Goal: Information Seeking & Learning: Learn about a topic

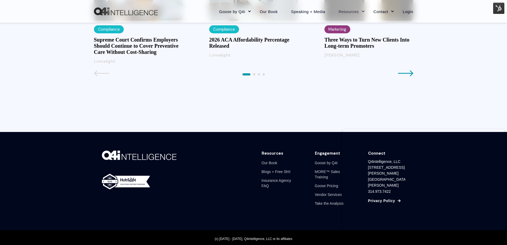
scroll to position [666, 0]
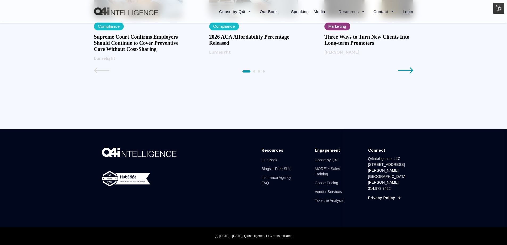
click at [408, 74] on icon at bounding box center [405, 70] width 15 height 6
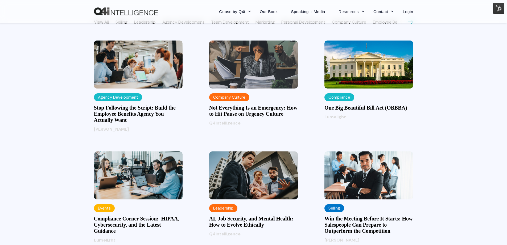
scroll to position [453, 0]
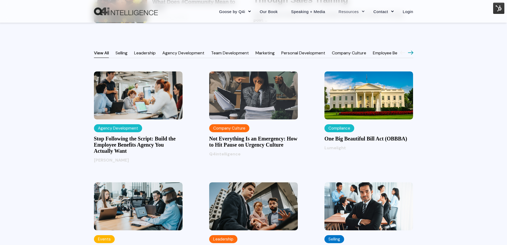
click at [260, 138] on h3 "Not Everything Is an Emergency: How to Hit Pause on Urgency Culture" at bounding box center [253, 142] width 89 height 12
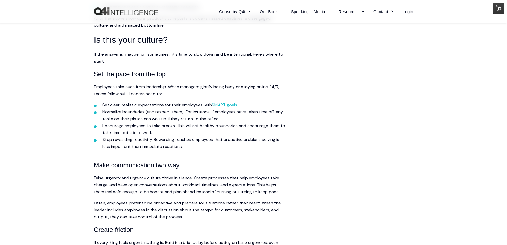
scroll to position [559, 0]
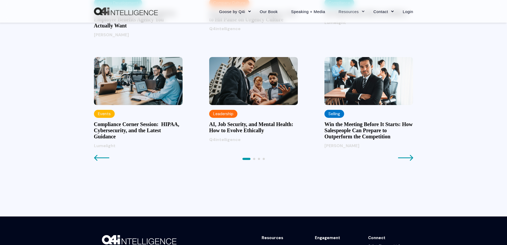
scroll to position [586, 0]
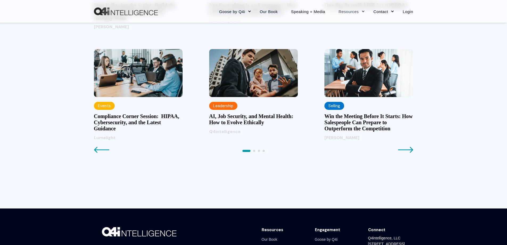
click at [404, 147] on icon at bounding box center [405, 149] width 15 height 6
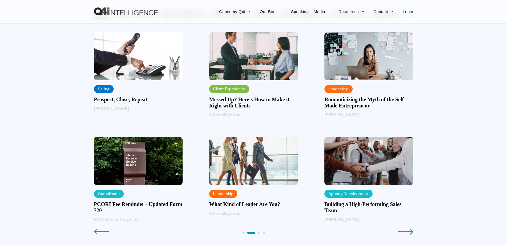
scroll to position [507, 0]
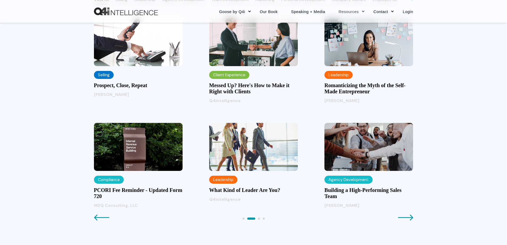
click at [248, 161] on img at bounding box center [253, 147] width 89 height 48
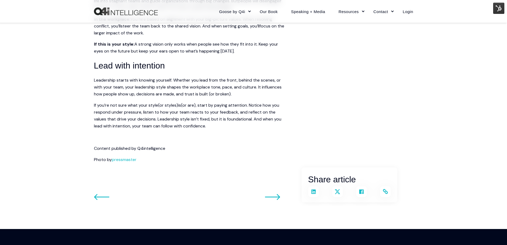
scroll to position [719, 0]
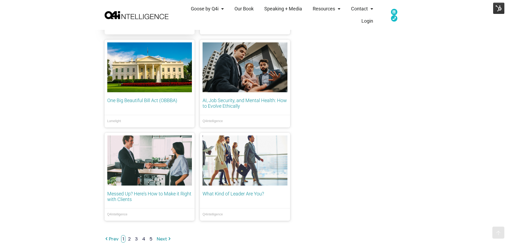
scroll to position [506, 0]
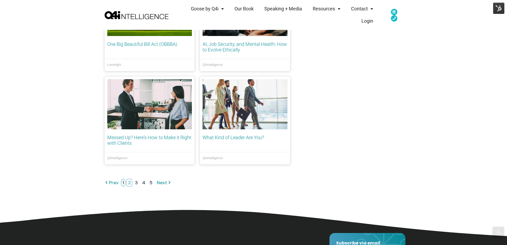
click at [129, 182] on link "2" at bounding box center [130, 182] width 6 height 8
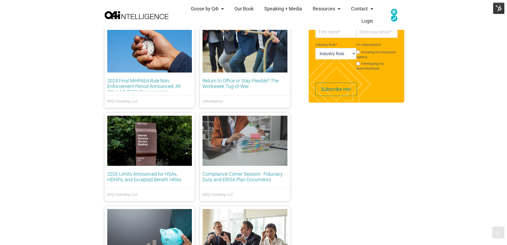
scroll to position [293, 0]
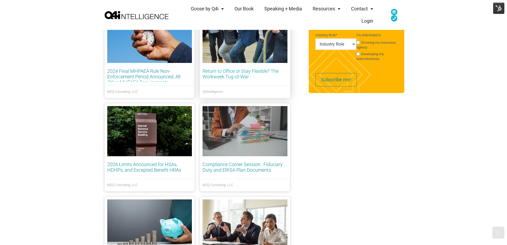
click at [227, 75] on link "Return to Office or Stay Flexible? The Workweek Tug-of-War" at bounding box center [241, 73] width 76 height 11
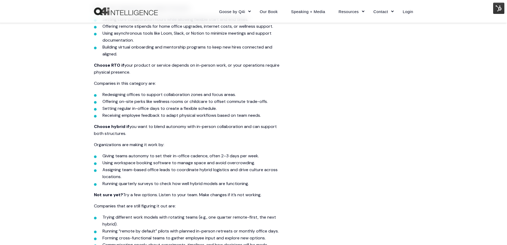
scroll to position [719, 0]
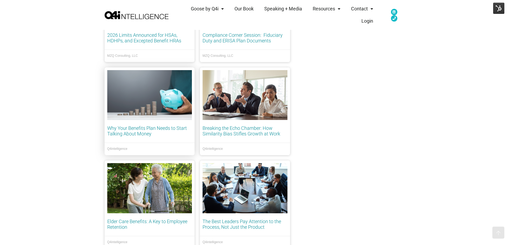
scroll to position [506, 0]
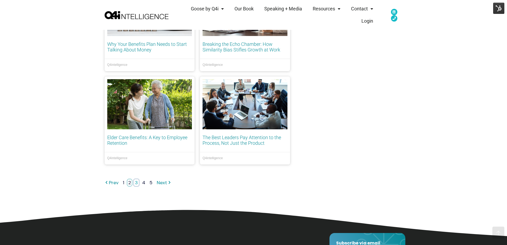
click at [135, 181] on link "3" at bounding box center [136, 182] width 6 height 8
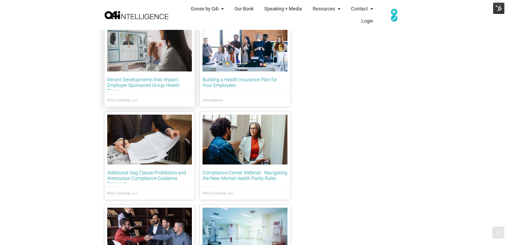
scroll to position [426, 0]
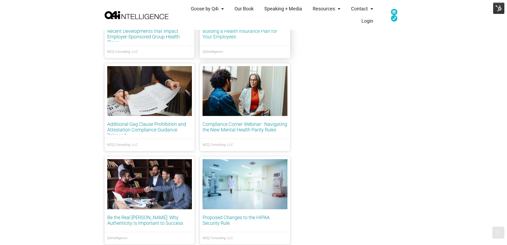
click at [215, 35] on link "Building a Health Insurance Plan for Your Employees" at bounding box center [240, 33] width 75 height 11
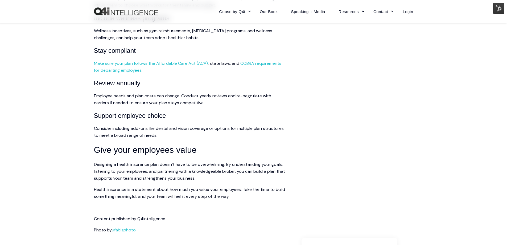
scroll to position [879, 0]
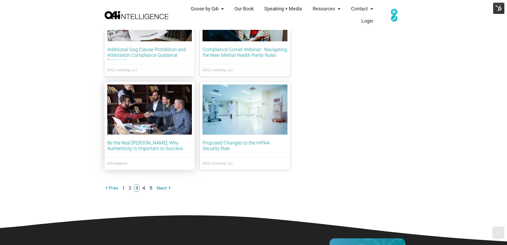
scroll to position [506, 0]
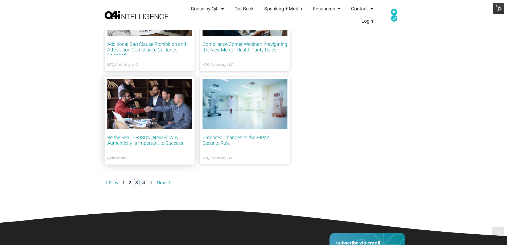
click at [128, 138] on link "Be the Real [PERSON_NAME]: Why Authenticity Is Important to Success" at bounding box center [145, 140] width 76 height 11
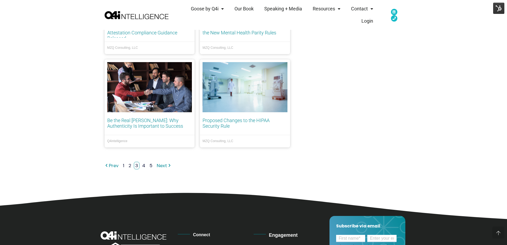
scroll to position [533, 0]
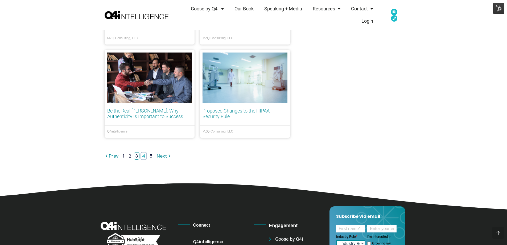
click at [143, 155] on link "4" at bounding box center [144, 156] width 6 height 8
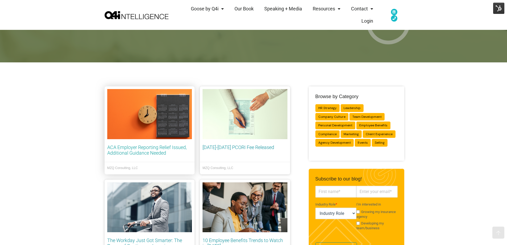
scroll to position [240, 0]
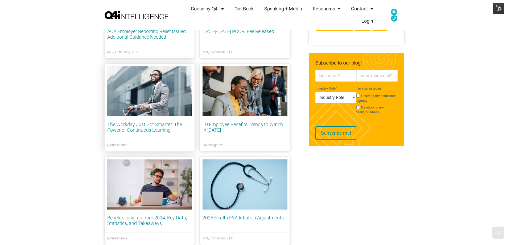
click at [153, 127] on link "The Workday Just Got Smarter: The Power of Continuous Learning" at bounding box center [144, 126] width 75 height 11
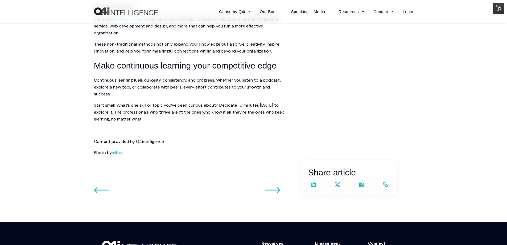
scroll to position [852, 0]
